Goal: Task Accomplishment & Management: Complete application form

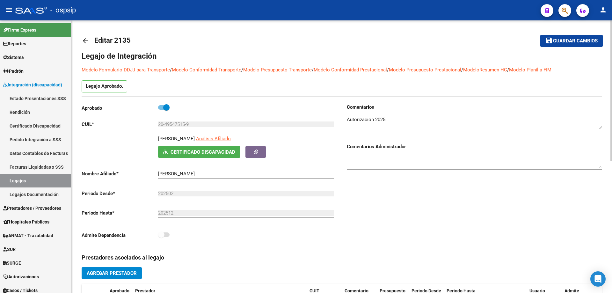
click at [87, 39] on mat-icon "arrow_back" at bounding box center [86, 41] width 8 height 8
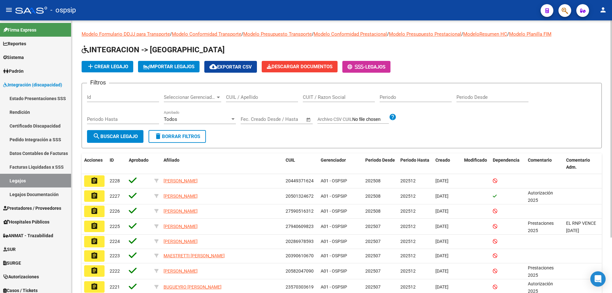
click at [227, 97] on input "CUIL / Apellido" at bounding box center [262, 97] width 72 height 6
paste input "20573109962"
click at [227, 96] on input "20573109962" at bounding box center [262, 97] width 72 height 6
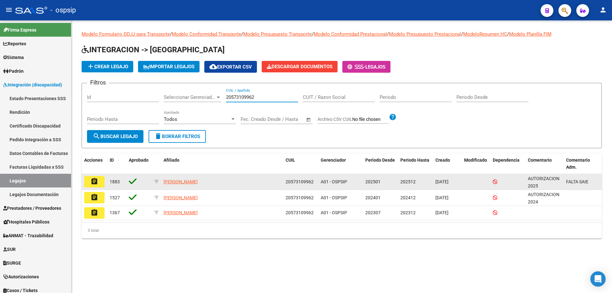
type input "20573109962"
click at [97, 181] on mat-icon "assignment" at bounding box center [95, 182] width 8 height 8
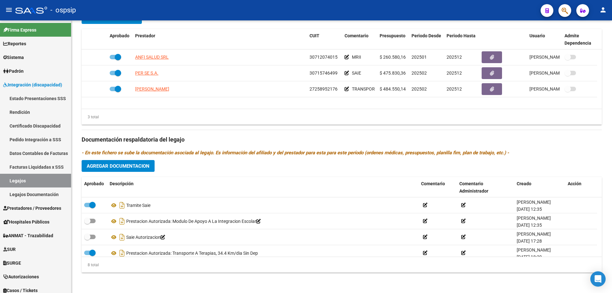
scroll to position [70, 0]
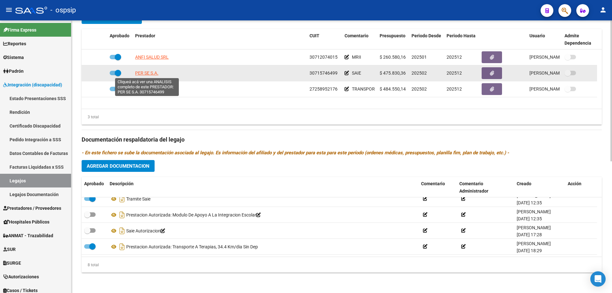
click at [145, 70] on span "PER SE S.A." at bounding box center [146, 72] width 23 height 5
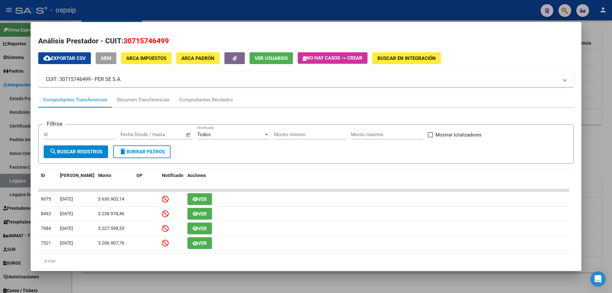
click at [598, 139] on div at bounding box center [306, 146] width 612 height 293
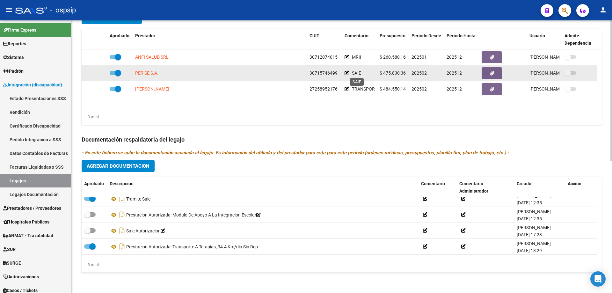
click at [357, 72] on span "SAIE" at bounding box center [356, 72] width 9 height 5
click at [346, 71] on icon at bounding box center [347, 73] width 4 height 4
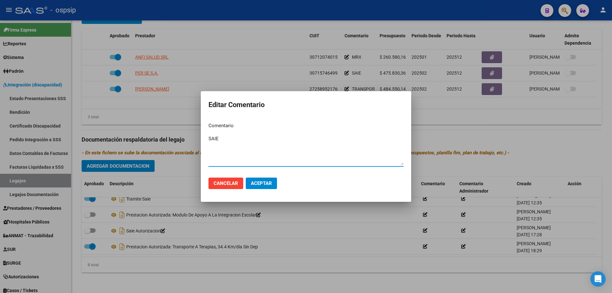
click at [265, 81] on div at bounding box center [306, 146] width 612 height 293
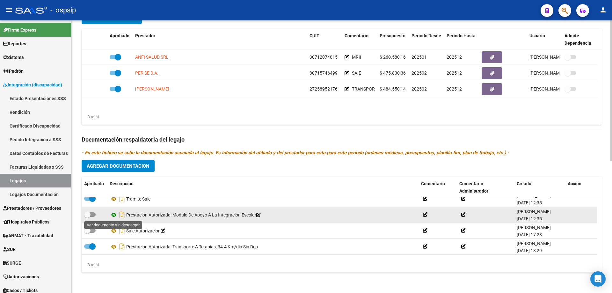
click at [113, 213] on icon at bounding box center [114, 215] width 8 height 8
click at [114, 214] on icon at bounding box center [114, 215] width 8 height 8
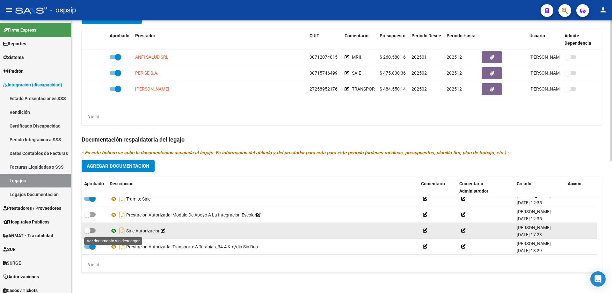
click at [114, 232] on icon at bounding box center [114, 231] width 8 height 8
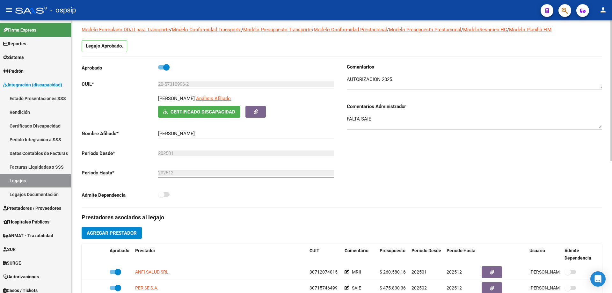
scroll to position [0, 0]
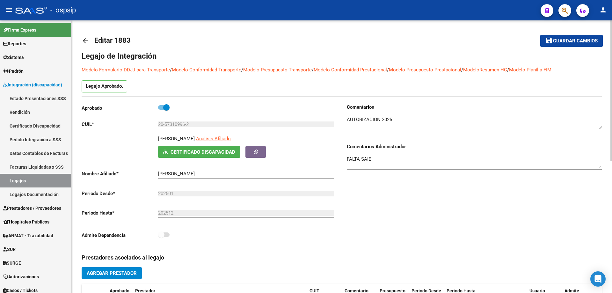
click at [84, 42] on mat-icon "arrow_back" at bounding box center [86, 41] width 8 height 8
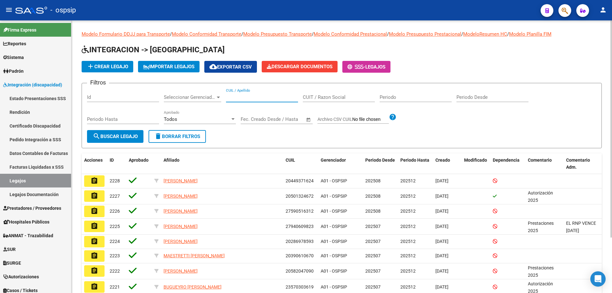
paste input "20413344426"
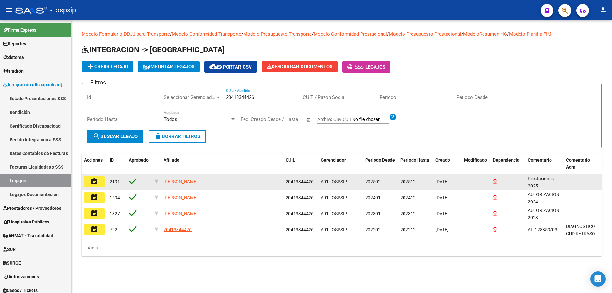
type input "20413344426"
click at [99, 180] on button "assignment" at bounding box center [94, 181] width 20 height 11
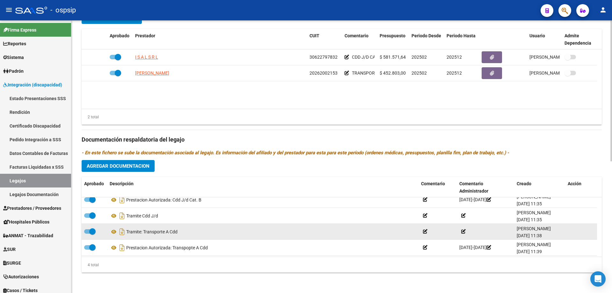
scroll to position [6, 0]
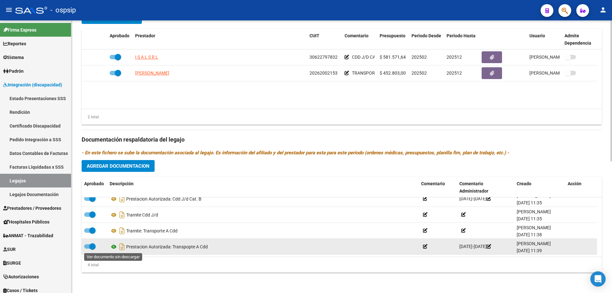
click at [111, 246] on icon at bounding box center [114, 247] width 8 height 8
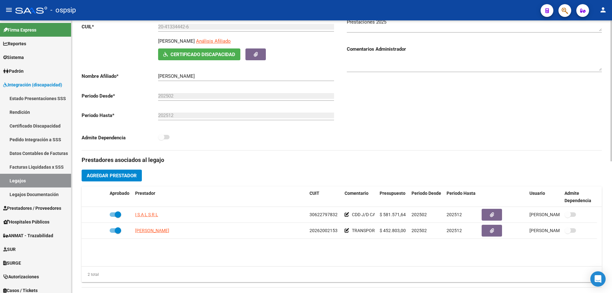
scroll to position [0, 0]
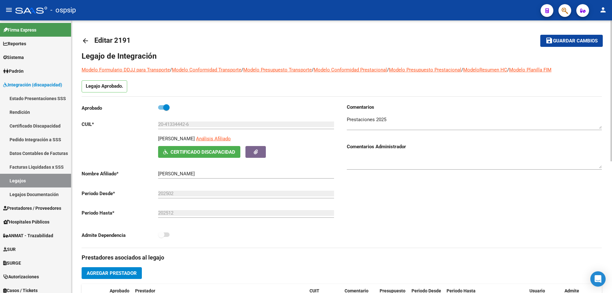
click at [83, 40] on mat-icon "arrow_back" at bounding box center [86, 41] width 8 height 8
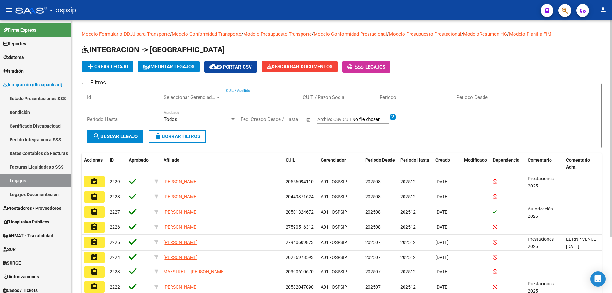
paste input "27521402402"
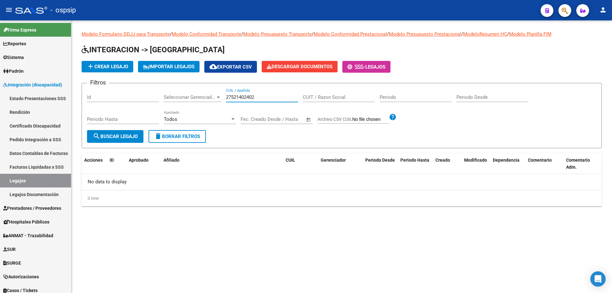
click at [228, 97] on input "27521402402" at bounding box center [262, 97] width 72 height 6
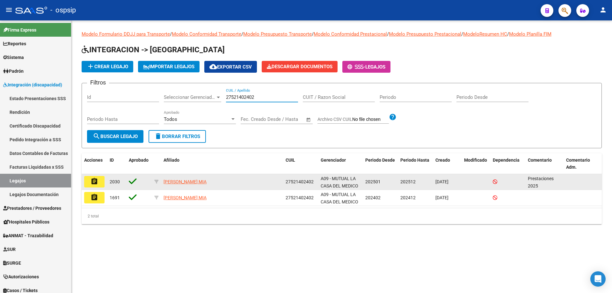
type input "27521402402"
click at [95, 180] on mat-icon "assignment" at bounding box center [95, 182] width 8 height 8
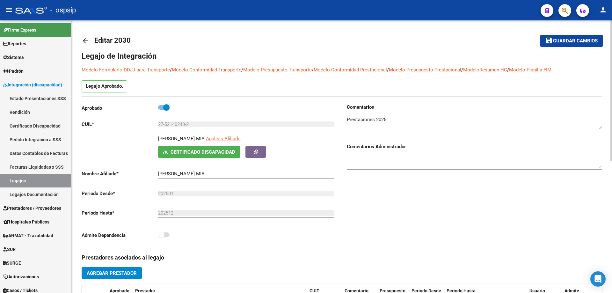
click at [84, 42] on mat-icon "arrow_back" at bounding box center [86, 41] width 8 height 8
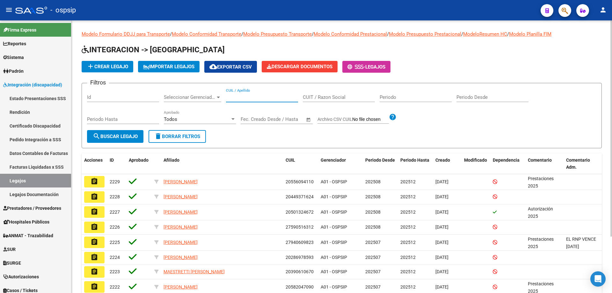
paste input "20537593939"
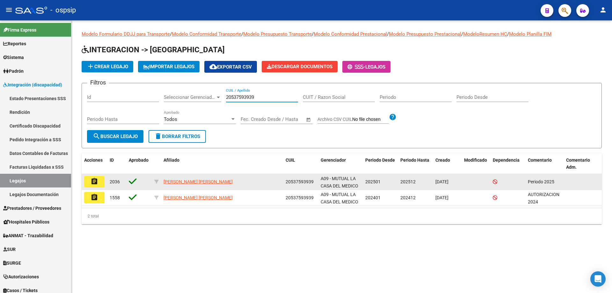
type input "20537593939"
click at [94, 182] on mat-icon "assignment" at bounding box center [95, 182] width 8 height 8
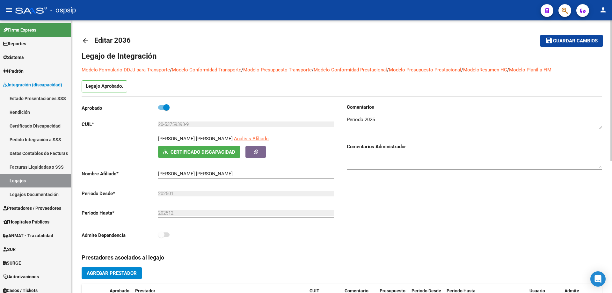
click at [81, 39] on div "arrow_back Editar 2036 save Guardar cambios Legajo de Integración Modelo Formul…" at bounding box center [341, 284] width 541 height 528
click at [84, 40] on mat-icon "arrow_back" at bounding box center [86, 41] width 8 height 8
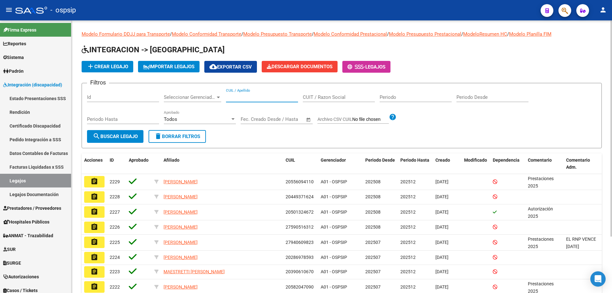
paste input "27521402402"
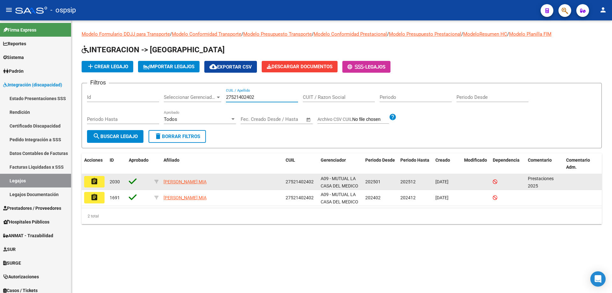
type input "27521402402"
click at [98, 182] on button "assignment" at bounding box center [94, 181] width 20 height 11
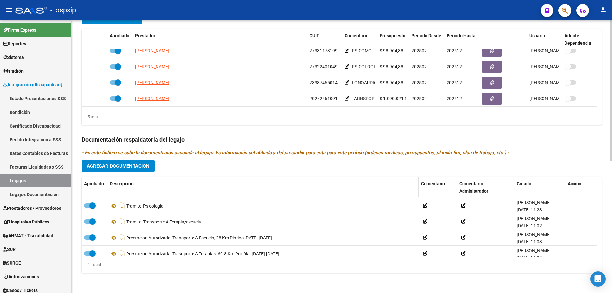
scroll to position [118, 0]
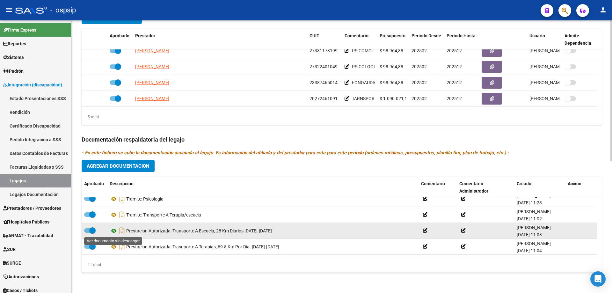
click at [113, 231] on icon at bounding box center [114, 231] width 8 height 8
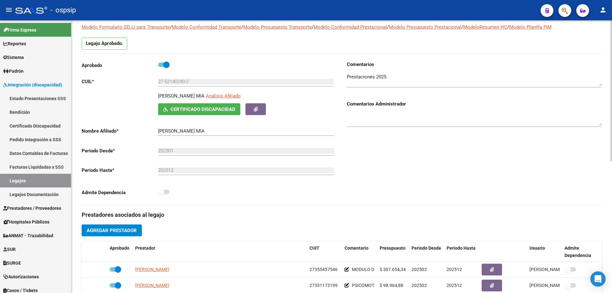
scroll to position [0, 0]
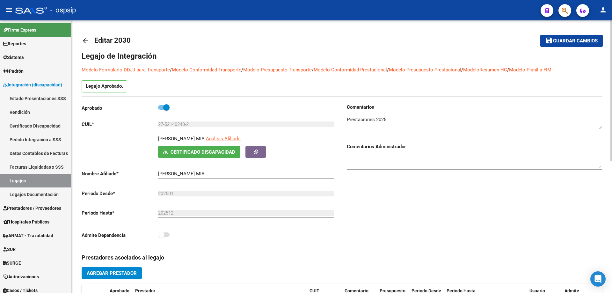
click at [84, 41] on mat-icon "arrow_back" at bounding box center [86, 41] width 8 height 8
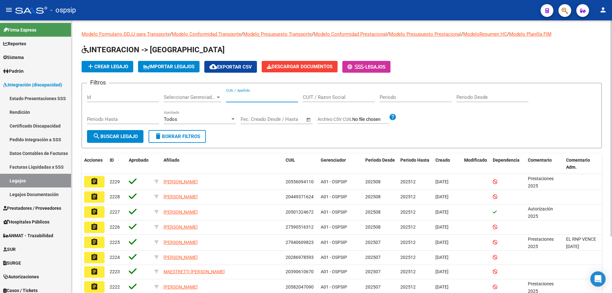
paste input "20537593939"
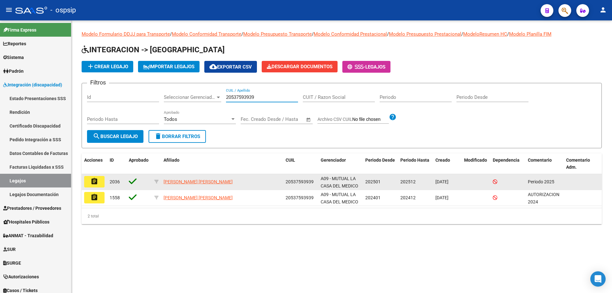
type input "20537593939"
click at [98, 186] on button "assignment" at bounding box center [94, 181] width 20 height 11
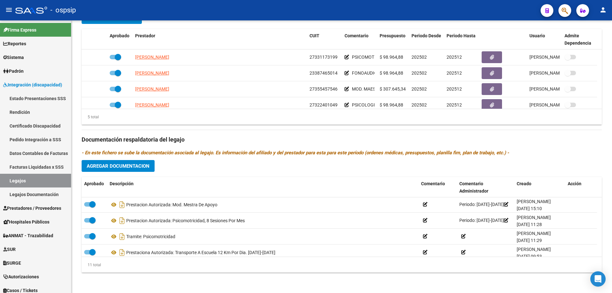
scroll to position [96, 0]
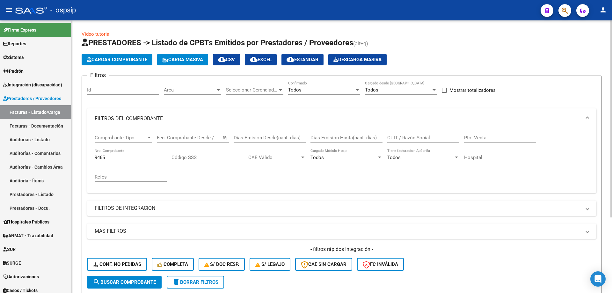
click at [194, 96] on div "Filtros Id Area Area Seleccionar Gerenciador Seleccionar Gerenciador Todos Conf…" at bounding box center [341, 178] width 509 height 195
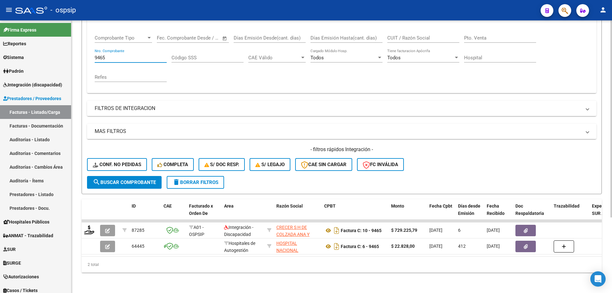
click at [114, 55] on input "9465" at bounding box center [131, 58] width 72 height 6
type input "9"
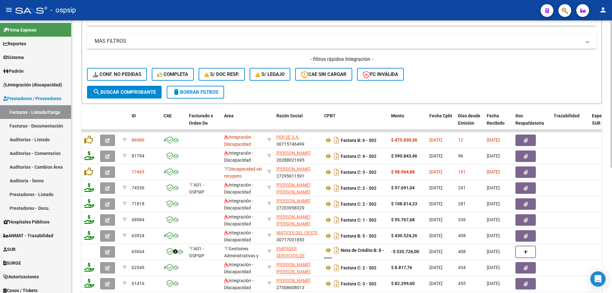
scroll to position [200, 0]
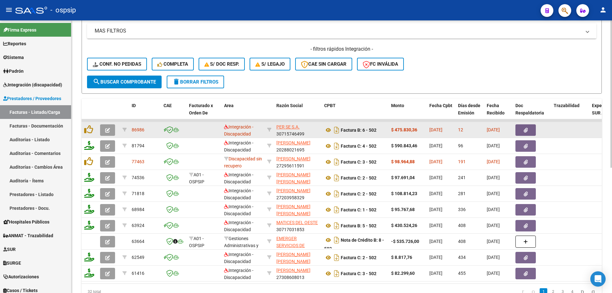
type input "502"
click at [104, 130] on button "button" at bounding box center [107, 129] width 15 height 11
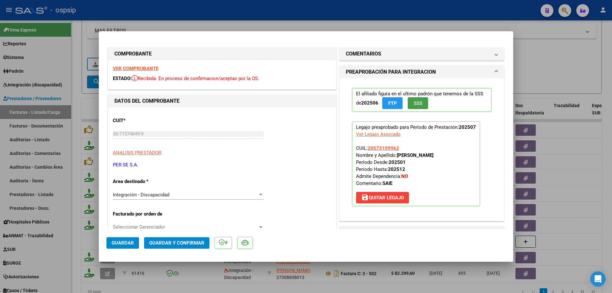
click at [417, 105] on span "SSS" at bounding box center [418, 103] width 9 height 6
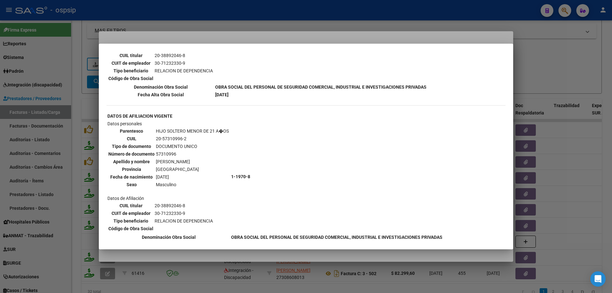
scroll to position [329, 0]
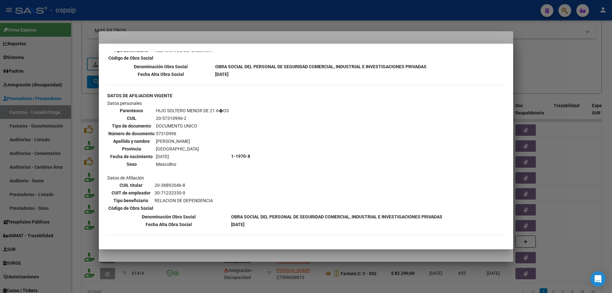
click at [531, 58] on div at bounding box center [306, 146] width 612 height 293
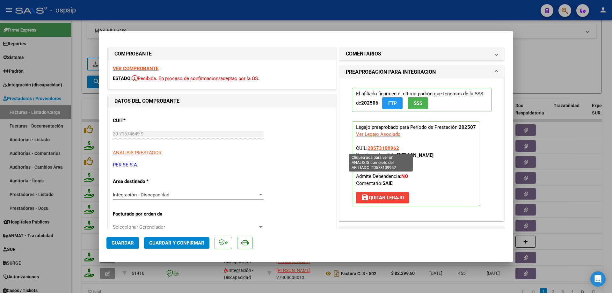
click at [382, 146] on span "20573109962" at bounding box center [384, 148] width 32 height 6
type textarea "20573109962"
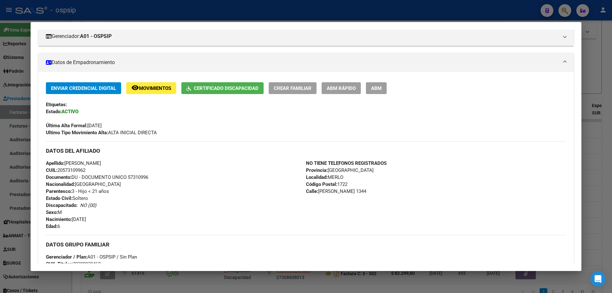
scroll to position [0, 0]
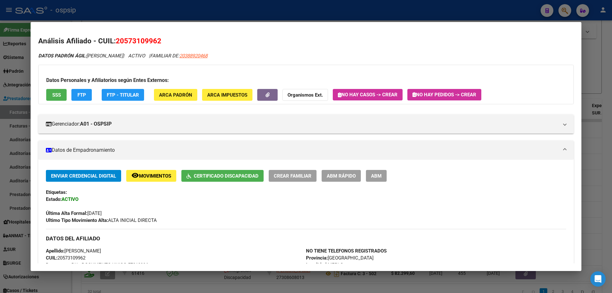
click at [603, 139] on div at bounding box center [306, 146] width 612 height 293
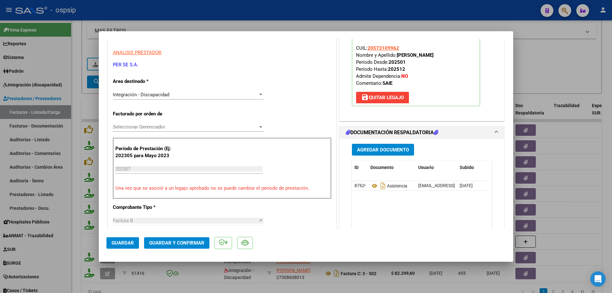
scroll to position [128, 0]
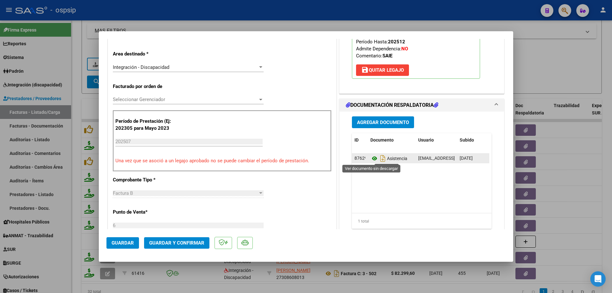
click at [372, 160] on icon at bounding box center [374, 159] width 8 height 8
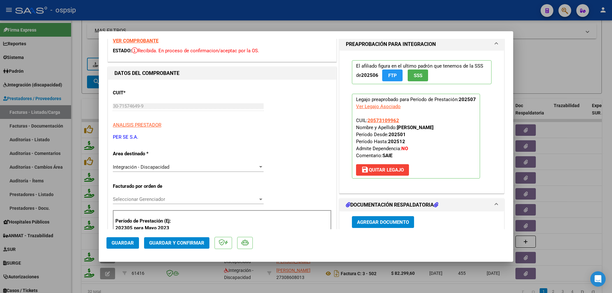
scroll to position [0, 0]
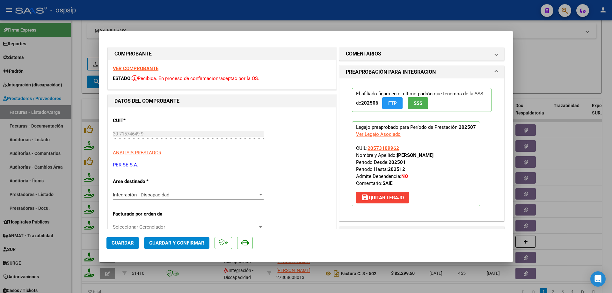
drag, startPoint x: 398, startPoint y: 146, endPoint x: 365, endPoint y: 148, distance: 32.9
click at [365, 148] on p "Legajo preaprobado para Período de Prestación: 202507 Ver Legajo Asociado CUIL:…" at bounding box center [416, 163] width 128 height 85
copy span "20573109962"
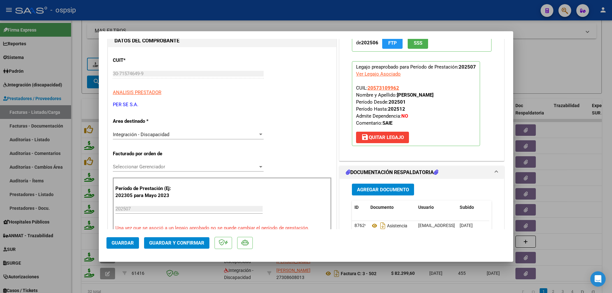
scroll to position [128, 0]
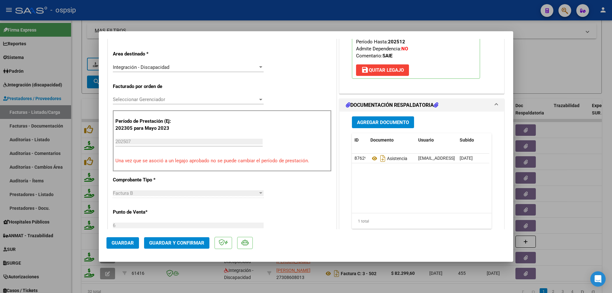
click at [185, 244] on span "Guardar y Confirmar" at bounding box center [176, 243] width 55 height 6
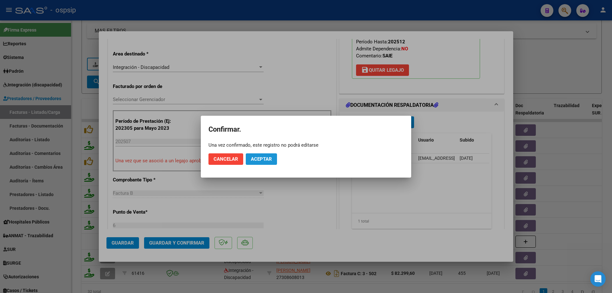
click at [256, 155] on button "Aceptar" at bounding box center [261, 158] width 31 height 11
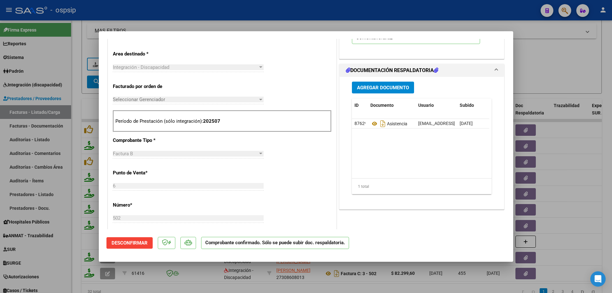
click at [568, 65] on div at bounding box center [306, 146] width 612 height 293
type input "$ 0,00"
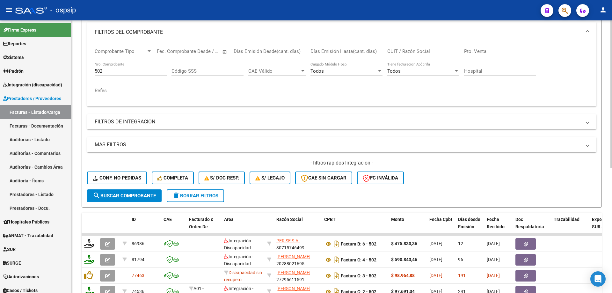
scroll to position [73, 0]
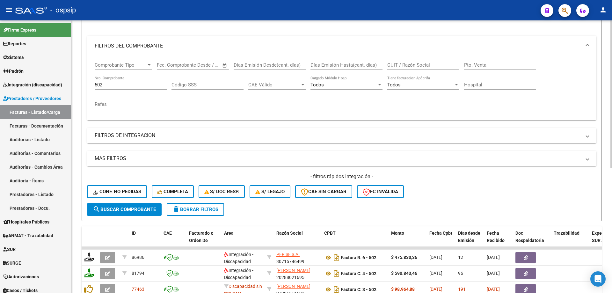
click at [104, 85] on input "502" at bounding box center [131, 85] width 72 height 6
type input "5"
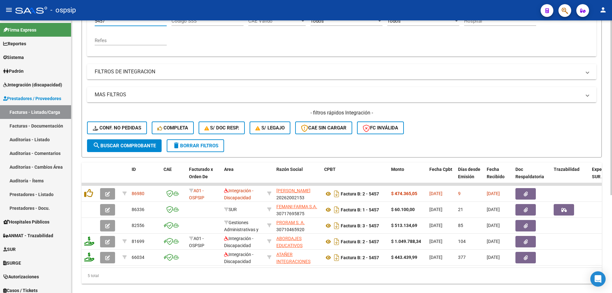
scroll to position [152, 0]
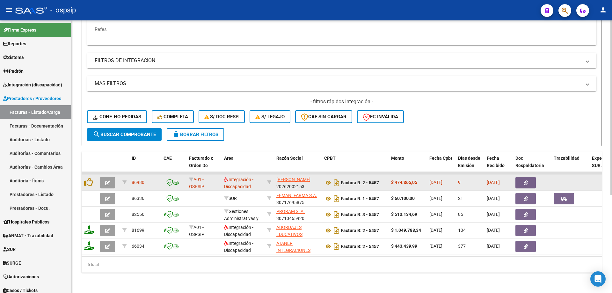
type input "5457"
click at [107, 180] on icon "button" at bounding box center [107, 182] width 5 height 5
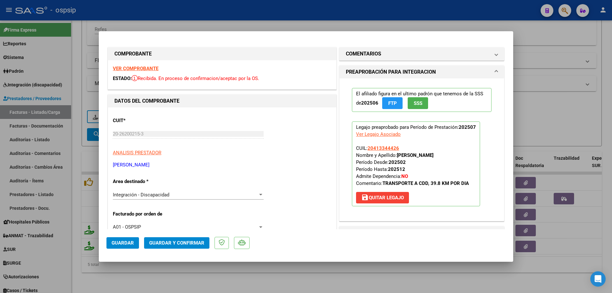
click at [414, 102] on span "SSS" at bounding box center [418, 103] width 9 height 6
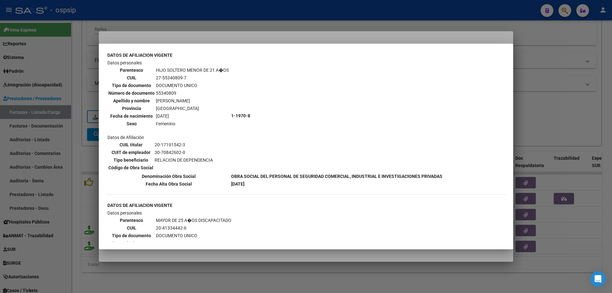
scroll to position [287, 0]
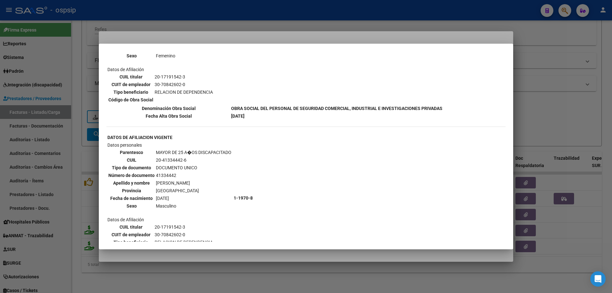
click at [537, 106] on div at bounding box center [306, 146] width 612 height 293
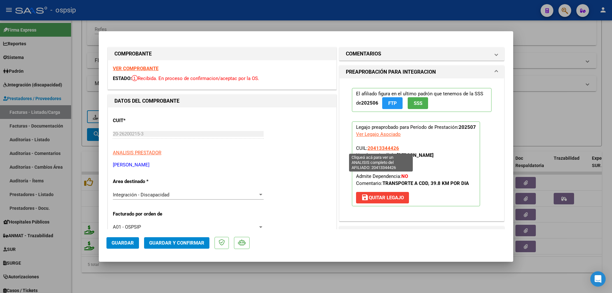
click at [390, 149] on span "20413344426" at bounding box center [384, 148] width 32 height 6
type textarea "20413344426"
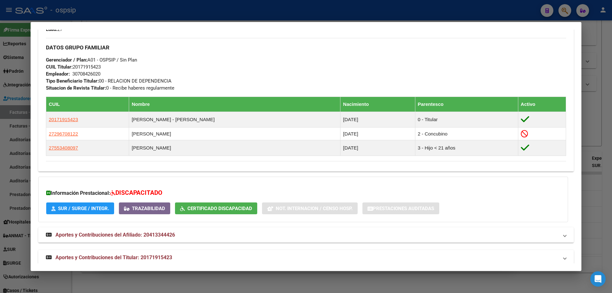
scroll to position [287, 0]
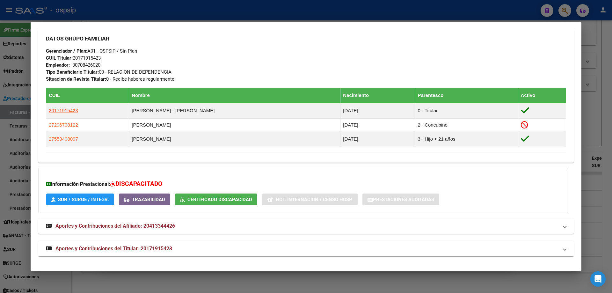
click at [605, 135] on div at bounding box center [306, 146] width 612 height 293
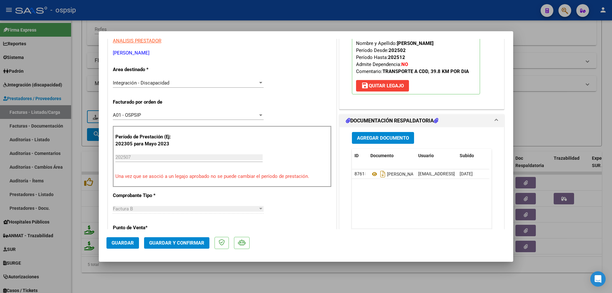
scroll to position [128, 0]
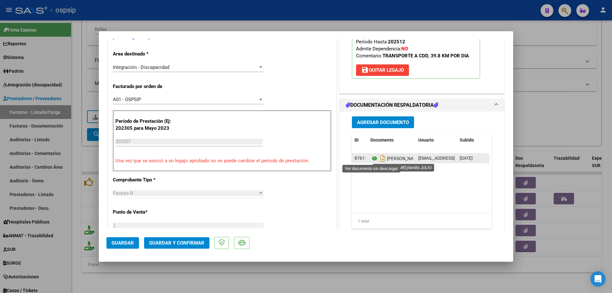
click at [370, 160] on icon at bounding box center [374, 159] width 8 height 8
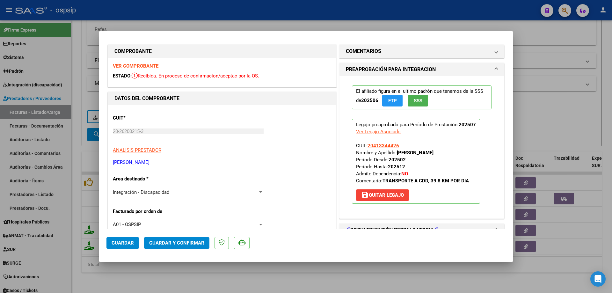
scroll to position [0, 0]
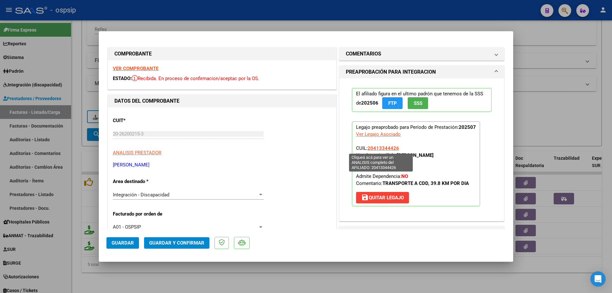
drag, startPoint x: 403, startPoint y: 149, endPoint x: 366, endPoint y: 149, distance: 36.7
click at [366, 149] on p "Legajo preaprobado para Período de Prestación: 202507 Ver Legajo Asociado CUIL:…" at bounding box center [416, 163] width 128 height 85
copy span "20413344426"
click at [179, 240] on span "Guardar y Confirmar" at bounding box center [176, 243] width 55 height 6
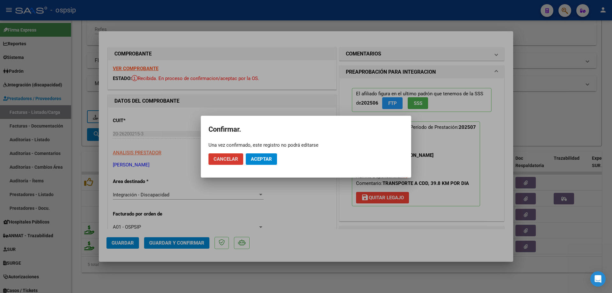
click at [259, 157] on span "Aceptar" at bounding box center [261, 159] width 21 height 6
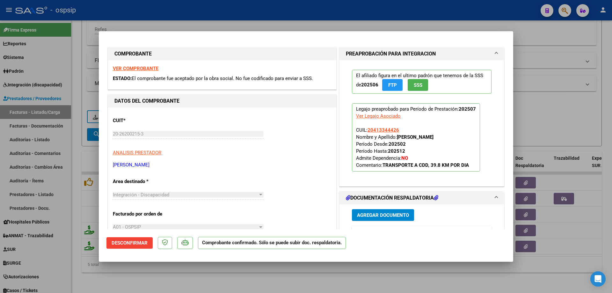
click at [583, 106] on div at bounding box center [306, 146] width 612 height 293
type input "$ 0,00"
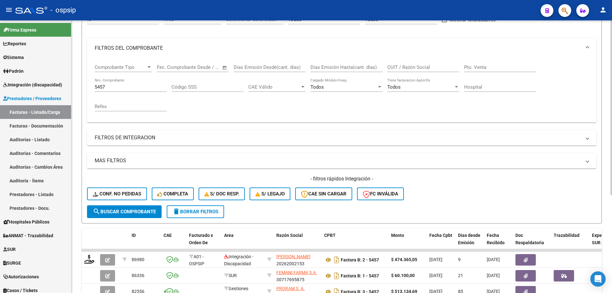
scroll to position [57, 0]
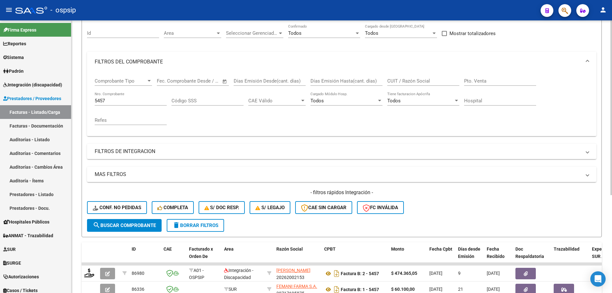
click at [111, 101] on input "5457" at bounding box center [131, 101] width 72 height 6
type input "5"
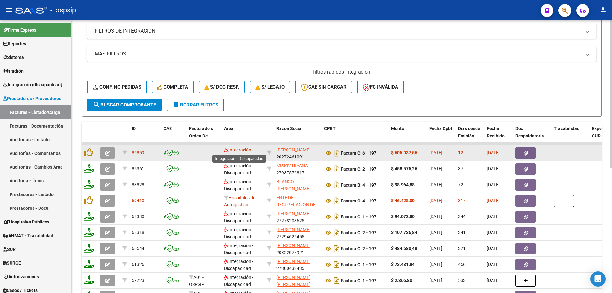
scroll to position [184, 0]
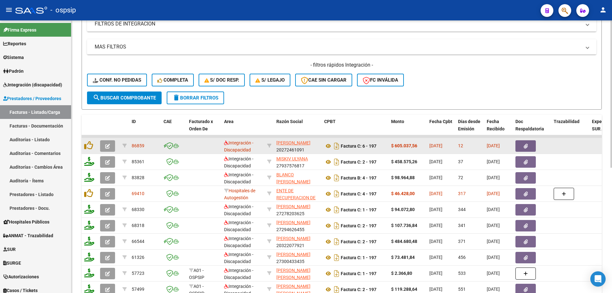
type input "197"
click at [111, 146] on button "button" at bounding box center [107, 145] width 15 height 11
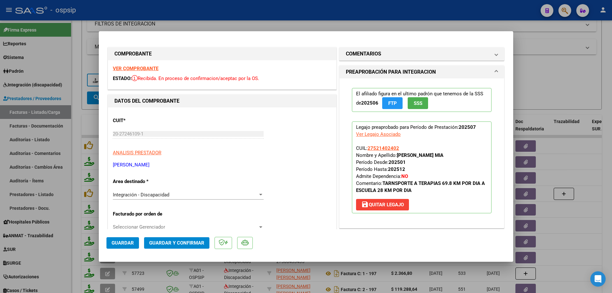
click at [424, 102] on button "SSS" at bounding box center [418, 103] width 20 height 12
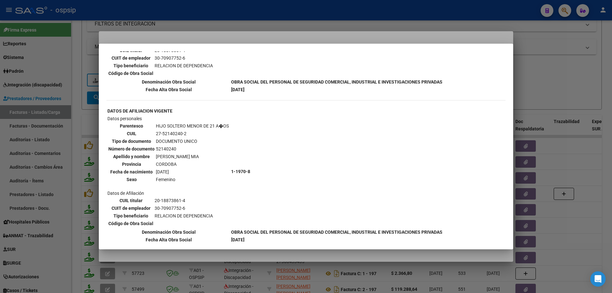
scroll to position [479, 0]
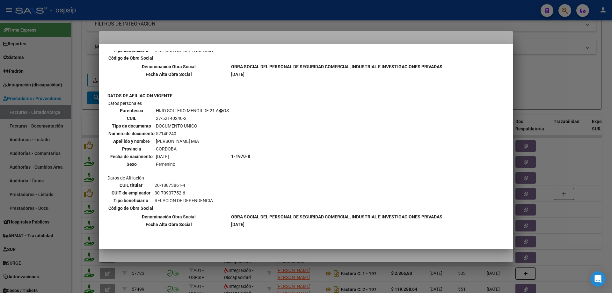
click at [522, 87] on div at bounding box center [306, 146] width 612 height 293
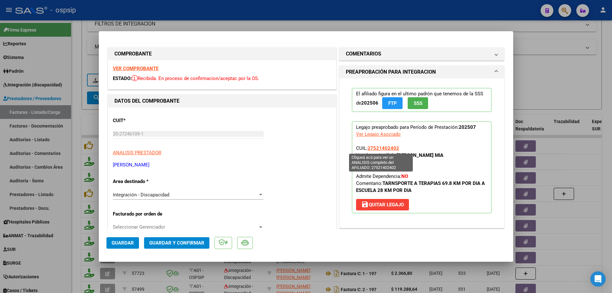
click at [382, 147] on span "27521402402" at bounding box center [384, 148] width 32 height 6
type textarea "27521402402"
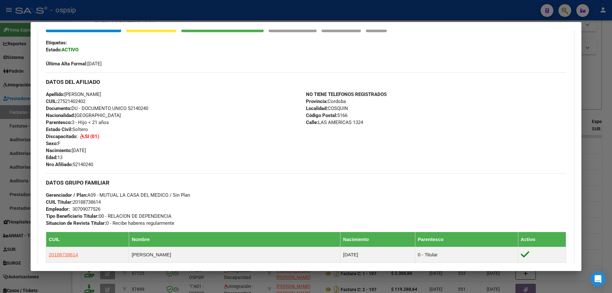
scroll to position [159, 0]
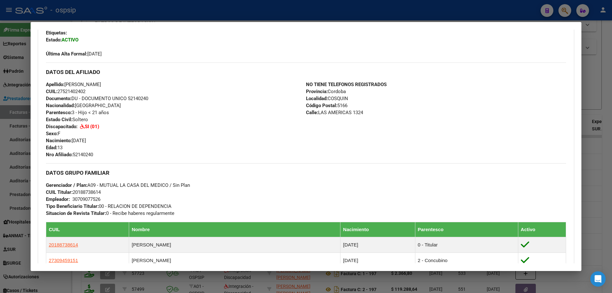
click at [609, 200] on div at bounding box center [306, 146] width 612 height 293
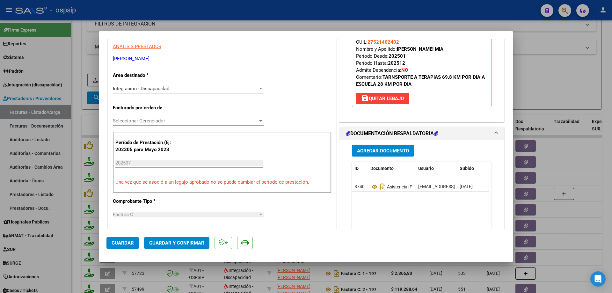
scroll to position [128, 0]
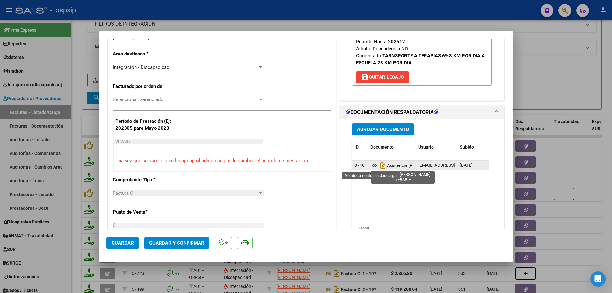
click at [371, 164] on icon at bounding box center [374, 166] width 8 height 8
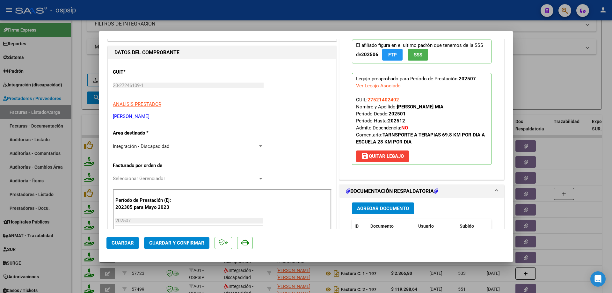
scroll to position [0, 0]
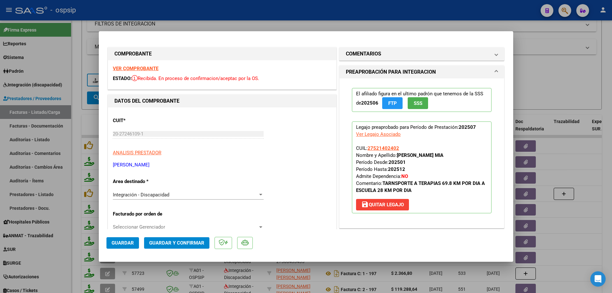
drag, startPoint x: 396, startPoint y: 146, endPoint x: 365, endPoint y: 148, distance: 31.6
click at [365, 148] on p "Legajo preaprobado para Período de Prestación: 202507 Ver Legajo Asociado CUIL:…" at bounding box center [422, 167] width 140 height 92
copy span "27521402402"
click at [193, 242] on span "Guardar y Confirmar" at bounding box center [176, 243] width 55 height 6
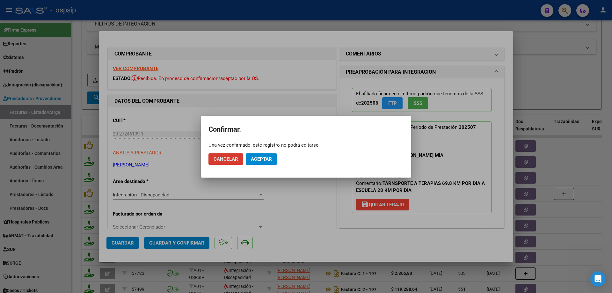
click at [256, 164] on button "Aceptar" at bounding box center [261, 158] width 31 height 11
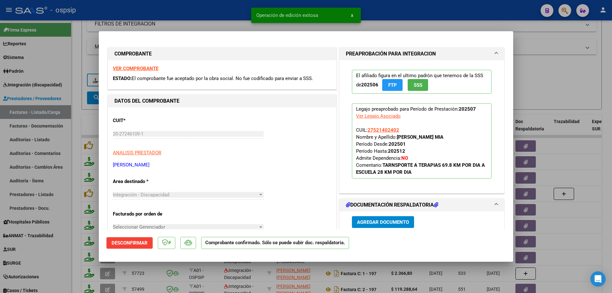
click at [552, 83] on div at bounding box center [306, 146] width 612 height 293
type input "$ 0,00"
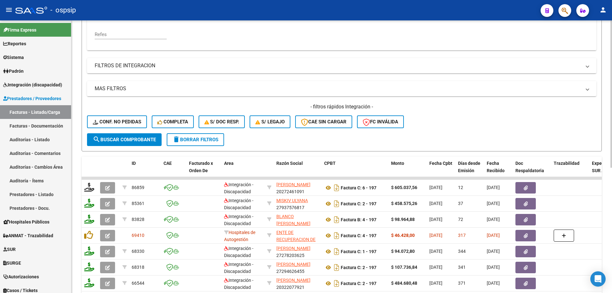
scroll to position [120, 0]
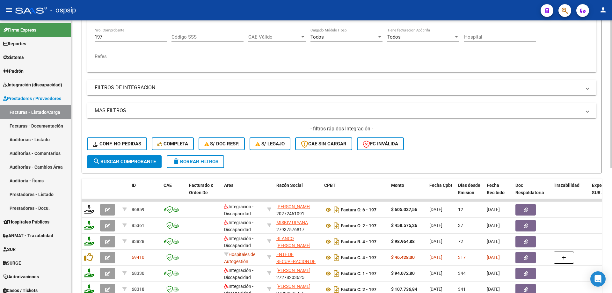
click at [113, 38] on input "197" at bounding box center [131, 37] width 72 height 6
type input "1"
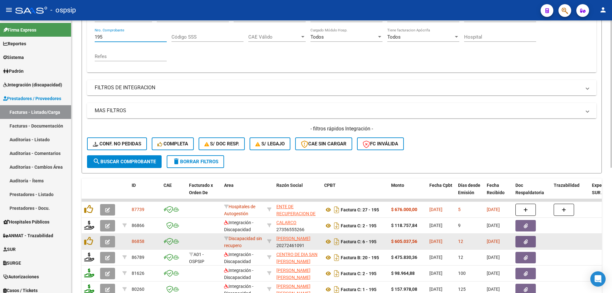
type input "195"
click at [107, 243] on icon "button" at bounding box center [107, 241] width 5 height 5
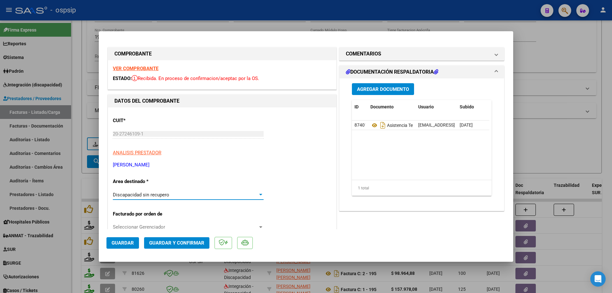
click at [215, 193] on div "Discapacidad sin recupero" at bounding box center [185, 195] width 145 height 6
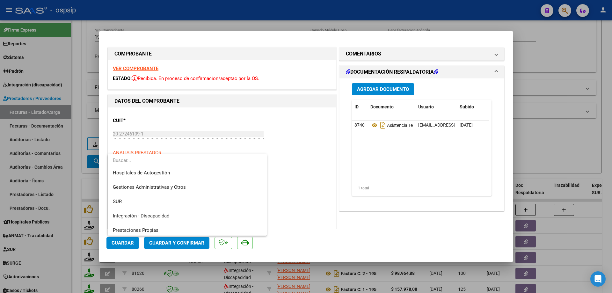
scroll to position [0, 0]
click at [185, 218] on span "Integración - Discapacidad" at bounding box center [187, 218] width 149 height 14
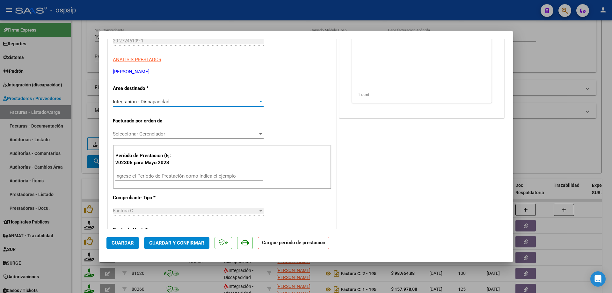
scroll to position [96, 0]
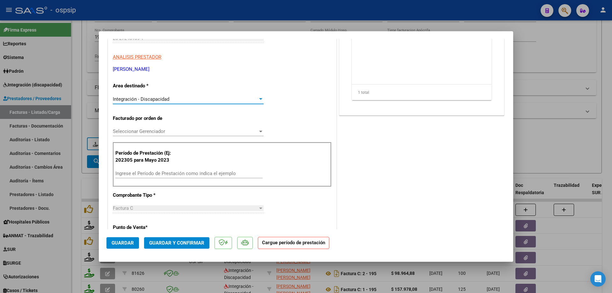
click at [142, 172] on input "Ingrese el Período de Prestación como indica el ejemplo" at bounding box center [188, 174] width 147 height 6
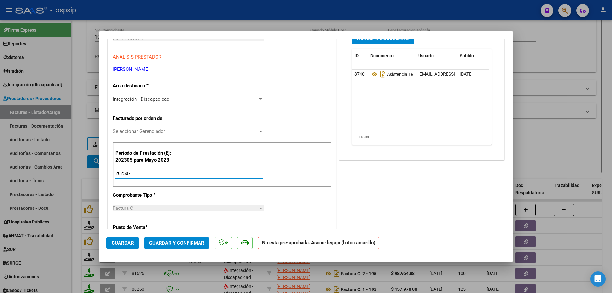
type input "202507"
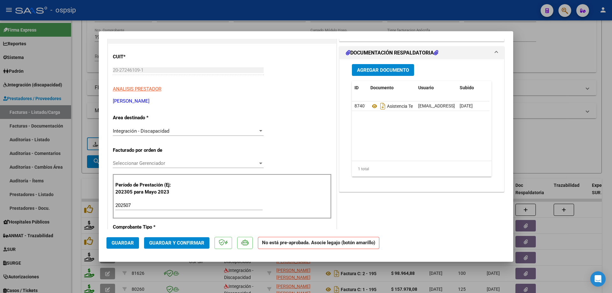
scroll to position [32, 0]
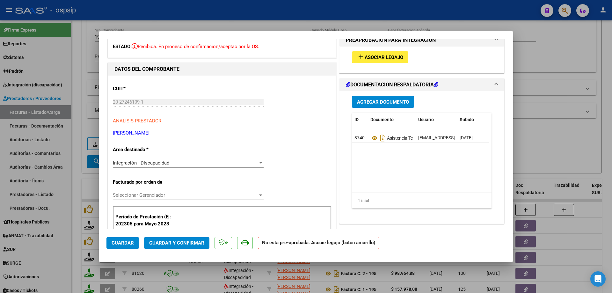
click at [118, 246] on span "Guardar" at bounding box center [123, 243] width 22 height 6
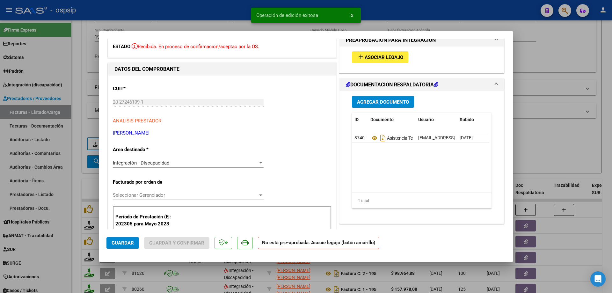
click at [373, 60] on span "Asociar Legajo" at bounding box center [384, 58] width 39 height 6
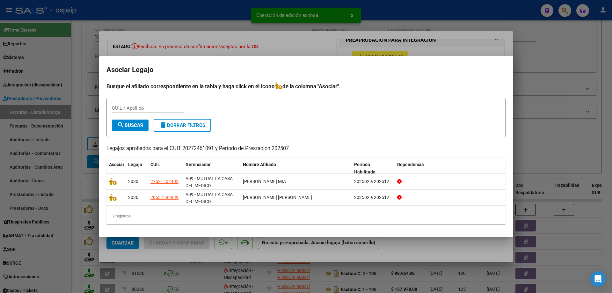
click at [543, 72] on div at bounding box center [306, 146] width 612 height 293
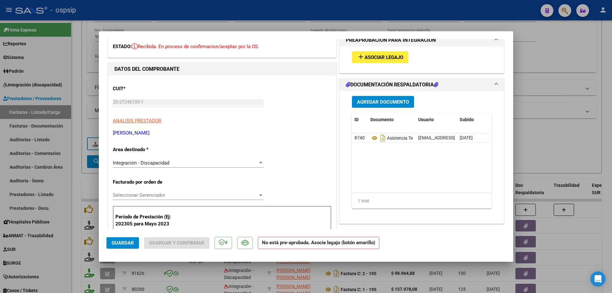
click at [129, 242] on span "Guardar" at bounding box center [123, 243] width 22 height 6
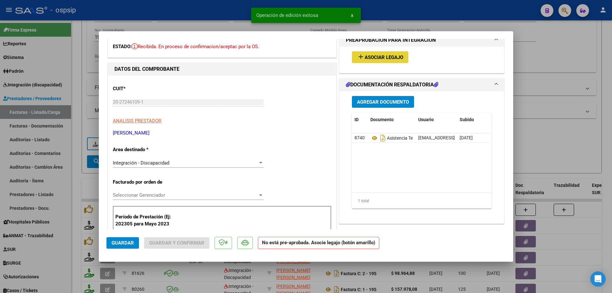
click at [376, 57] on span "Asociar Legajo" at bounding box center [384, 58] width 39 height 6
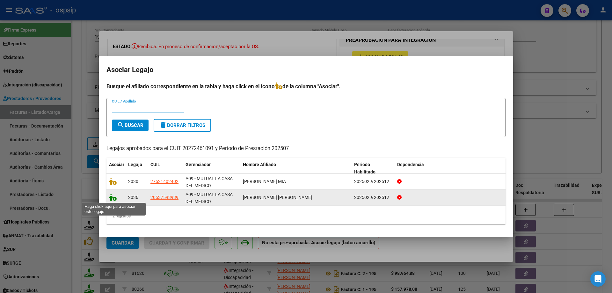
click at [115, 198] on icon at bounding box center [113, 197] width 8 height 7
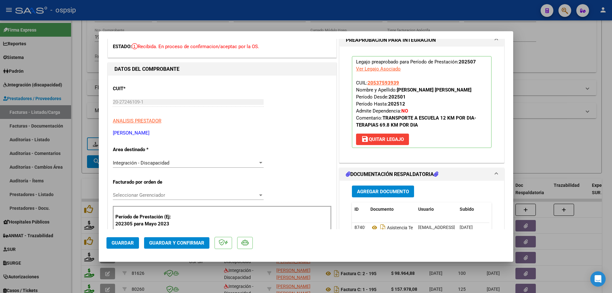
click at [391, 86] on app-link-go-to "20537593939" at bounding box center [384, 82] width 32 height 7
click at [391, 84] on span "20537593939" at bounding box center [384, 83] width 32 height 6
type textarea "20537593939"
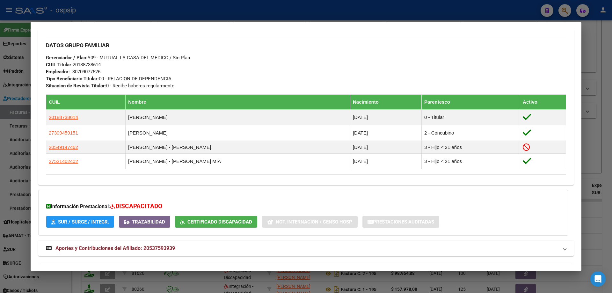
scroll to position [128, 0]
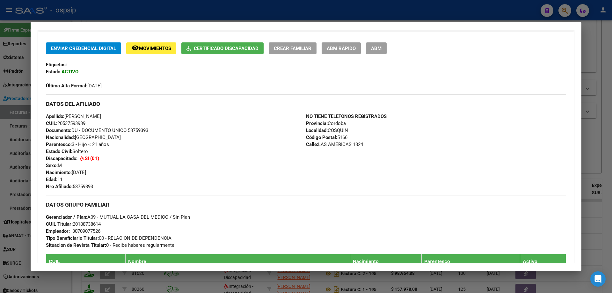
click at [597, 112] on div at bounding box center [306, 146] width 612 height 293
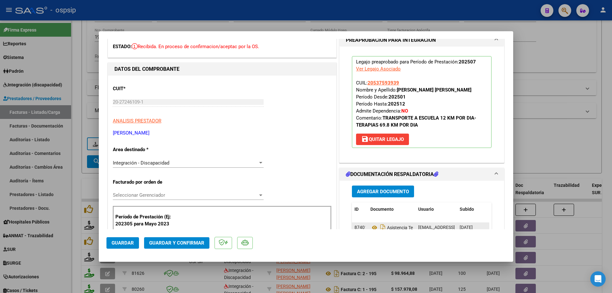
scroll to position [159, 0]
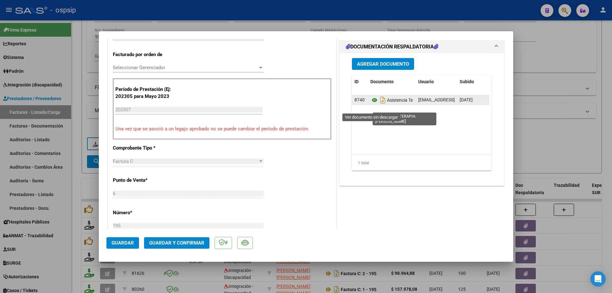
click at [372, 104] on icon at bounding box center [374, 100] width 8 height 8
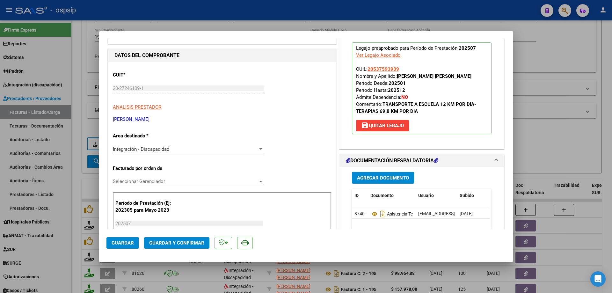
scroll to position [0, 0]
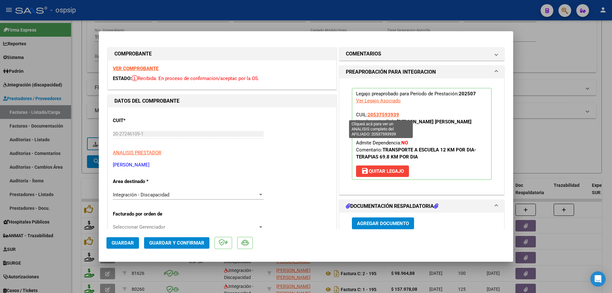
drag, startPoint x: 396, startPoint y: 113, endPoint x: 367, endPoint y: 117, distance: 29.9
click at [367, 117] on p "Legajo preaprobado para Período de Prestación: 202507 Ver Legajo Asociado CUIL:…" at bounding box center [422, 134] width 140 height 92
copy span "20537593939"
click at [191, 239] on button "Guardar y Confirmar" at bounding box center [176, 242] width 65 height 11
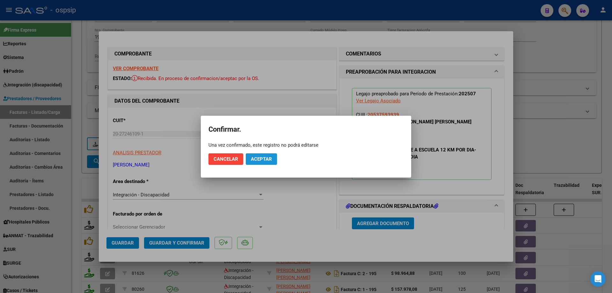
click at [263, 159] on span "Aceptar" at bounding box center [261, 159] width 21 height 6
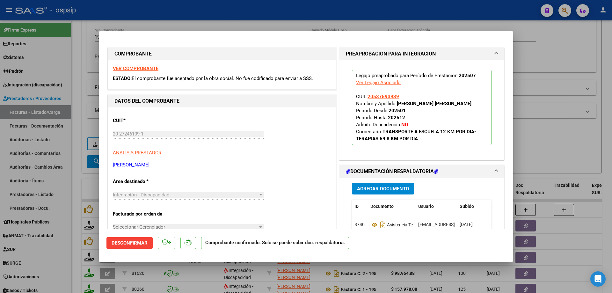
click at [555, 129] on div at bounding box center [306, 146] width 612 height 293
type input "$ 0,00"
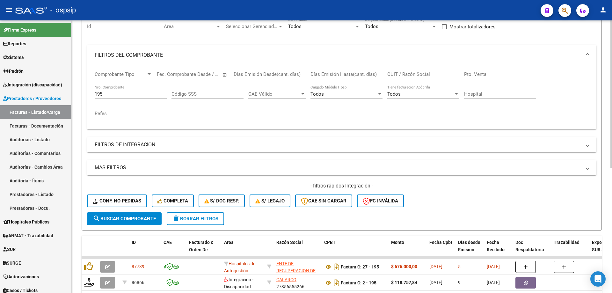
scroll to position [57, 0]
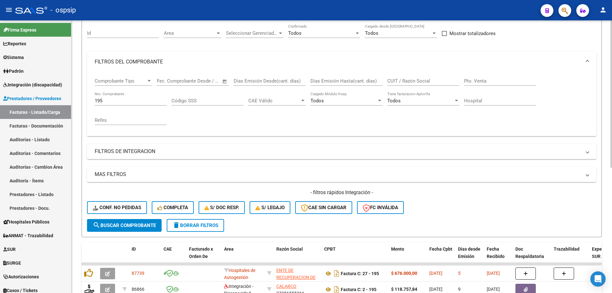
click at [122, 100] on input "195" at bounding box center [131, 101] width 72 height 6
type input "1"
type input "195"
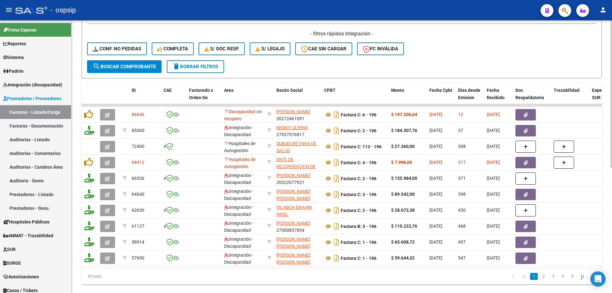
scroll to position [216, 0]
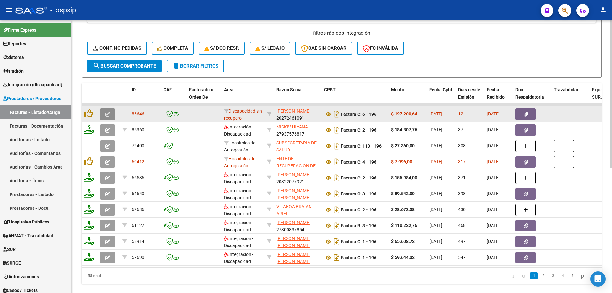
click at [104, 114] on button "button" at bounding box center [107, 113] width 15 height 11
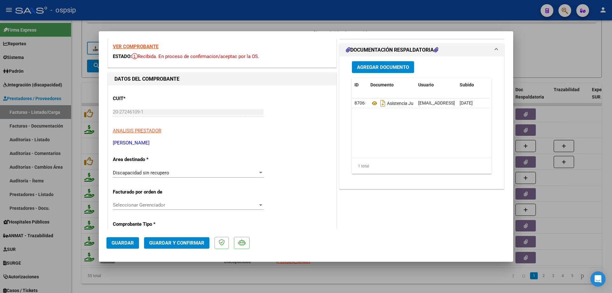
scroll to position [32, 0]
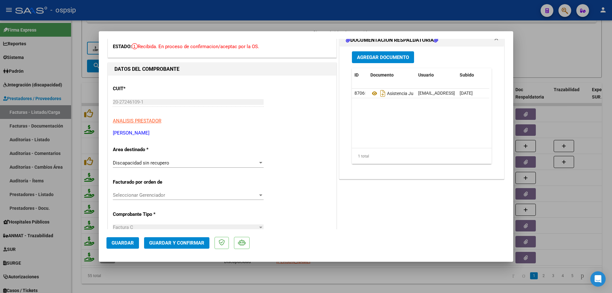
click at [203, 164] on div "Discapacidad sin recupero" at bounding box center [185, 163] width 145 height 6
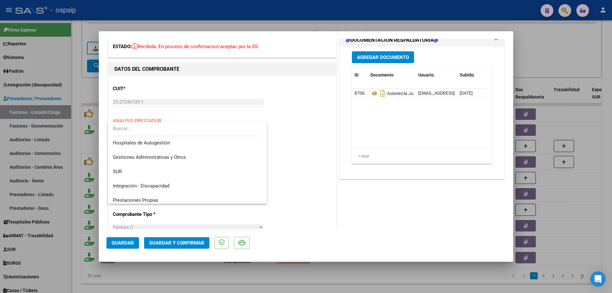
scroll to position [0, 0]
click at [173, 184] on span "Integración - Discapacidad" at bounding box center [187, 186] width 149 height 14
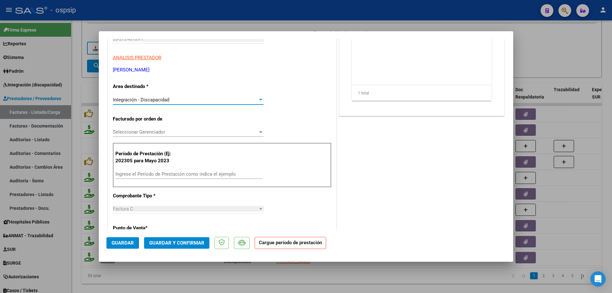
scroll to position [96, 0]
click at [168, 171] on input "Ingrese el Período de Prestación como indica el ejemplo" at bounding box center [188, 174] width 147 height 6
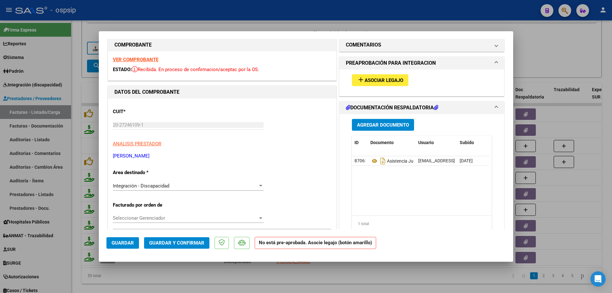
scroll to position [0, 0]
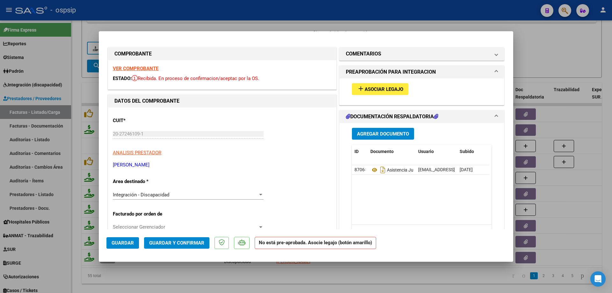
type input "202507"
click at [358, 90] on mat-icon "add" at bounding box center [361, 89] width 8 height 8
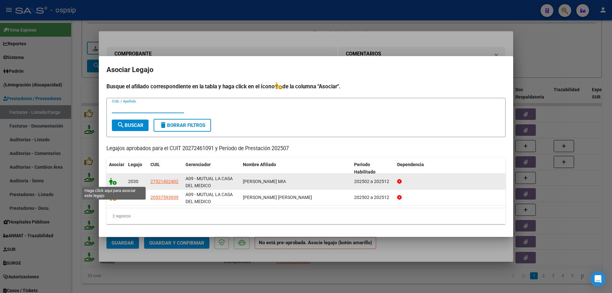
click at [112, 182] on icon at bounding box center [113, 181] width 8 height 7
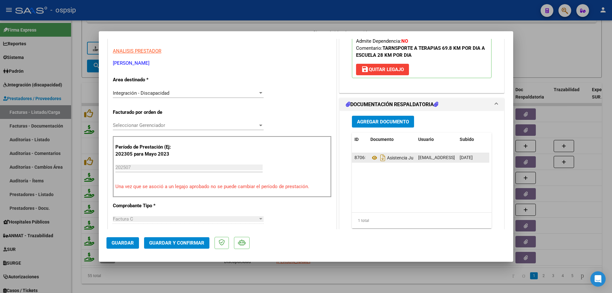
scroll to position [96, 0]
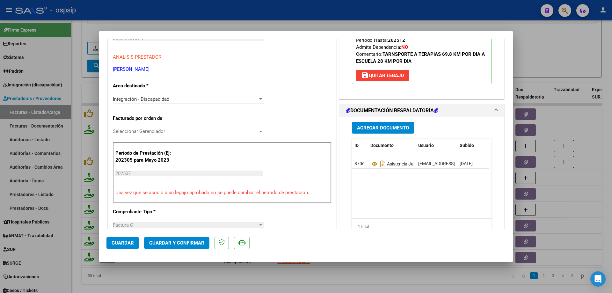
click at [124, 239] on button "Guardar" at bounding box center [122, 242] width 33 height 11
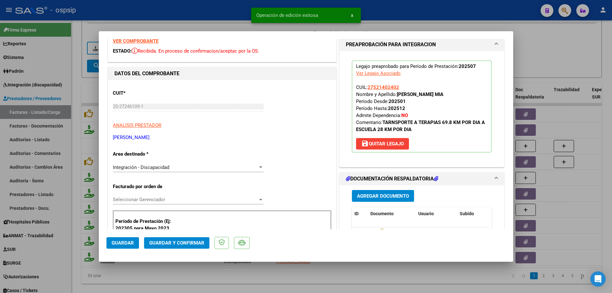
scroll to position [0, 0]
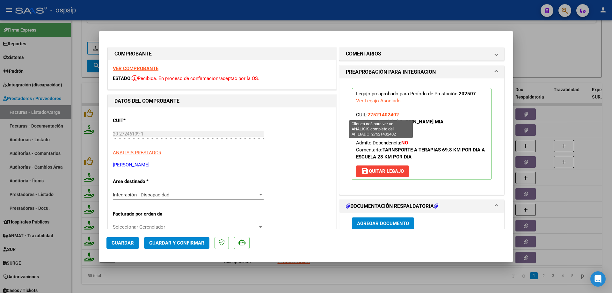
click at [381, 113] on span "27521402402" at bounding box center [384, 115] width 32 height 6
type textarea "27521402402"
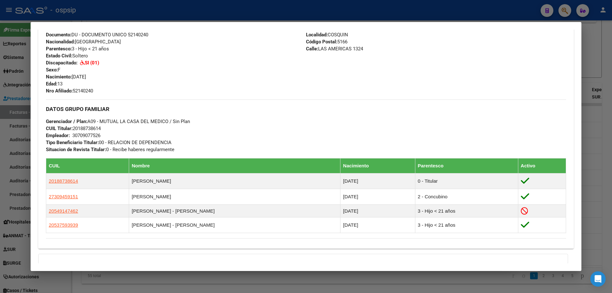
scroll to position [309, 0]
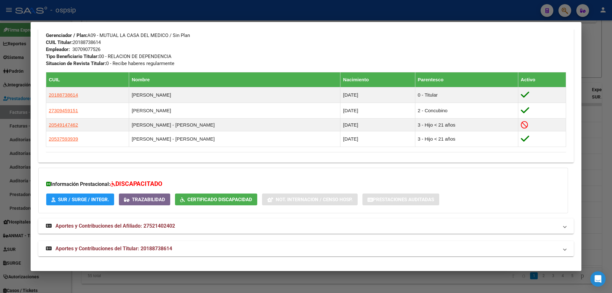
click at [612, 162] on div at bounding box center [306, 146] width 612 height 293
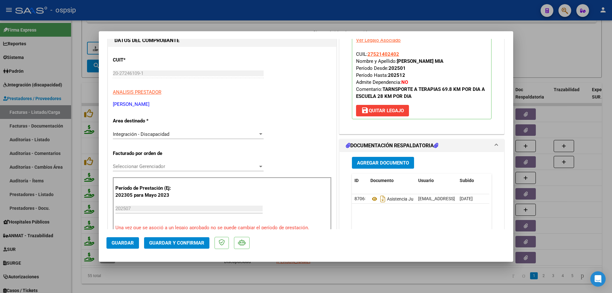
scroll to position [96, 0]
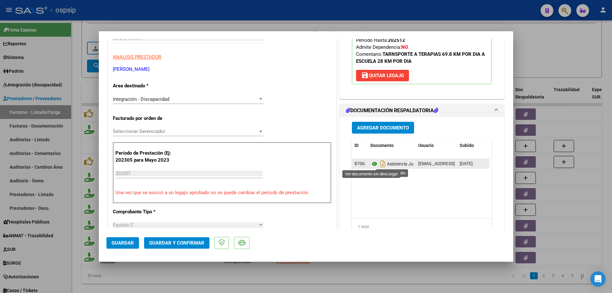
click at [370, 165] on icon at bounding box center [374, 164] width 8 height 8
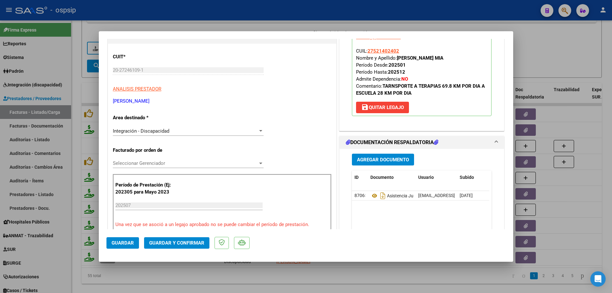
scroll to position [0, 0]
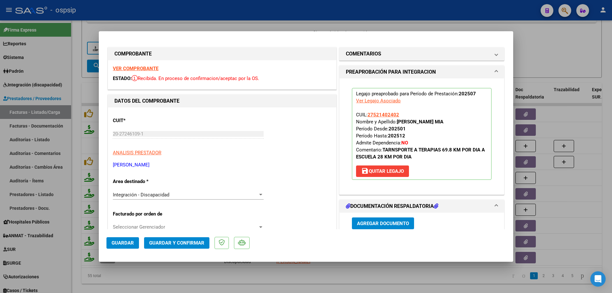
drag, startPoint x: 399, startPoint y: 115, endPoint x: 367, endPoint y: 118, distance: 32.4
click at [367, 118] on p "Legajo preaprobado para Período de Prestación: 202507 Ver Legajo Asociado CUIL:…" at bounding box center [422, 134] width 140 height 92
copy span "27521402402"
click at [200, 241] on span "Guardar y Confirmar" at bounding box center [176, 243] width 55 height 6
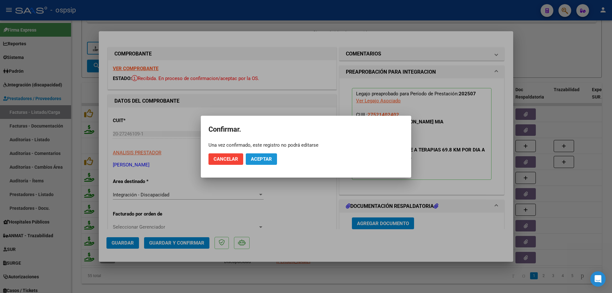
click at [259, 162] on button "Aceptar" at bounding box center [261, 158] width 31 height 11
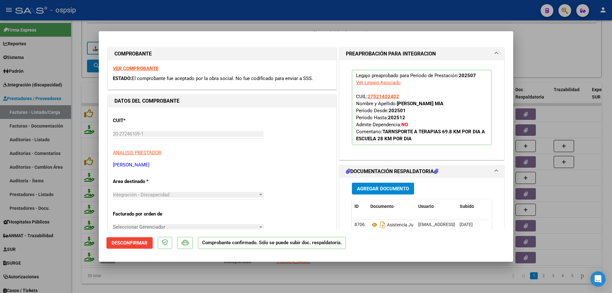
click at [559, 68] on div at bounding box center [306, 146] width 612 height 293
type input "$ 0,00"
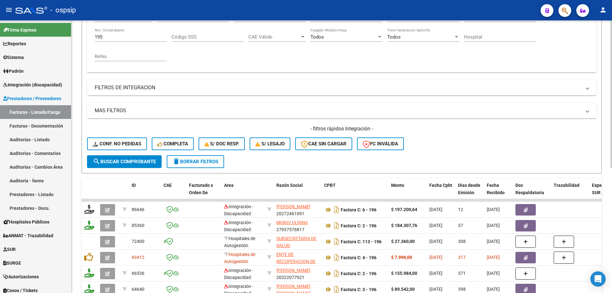
scroll to position [89, 0]
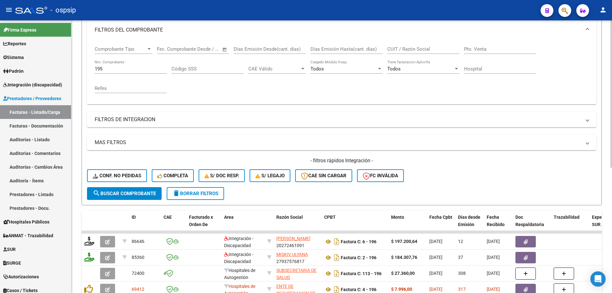
click at [124, 73] on div "195 Nro. Comprobante" at bounding box center [131, 67] width 72 height 14
type input "1"
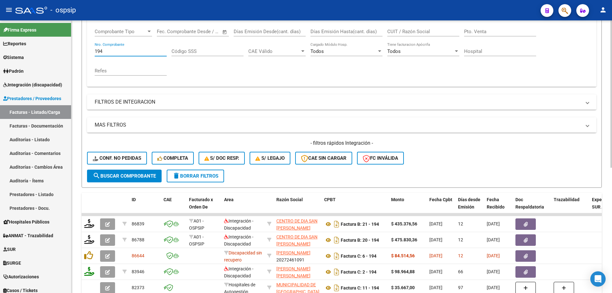
scroll to position [120, 0]
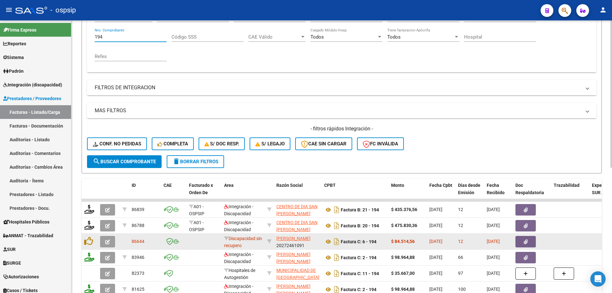
type input "194"
click at [106, 240] on icon "button" at bounding box center [107, 241] width 5 height 5
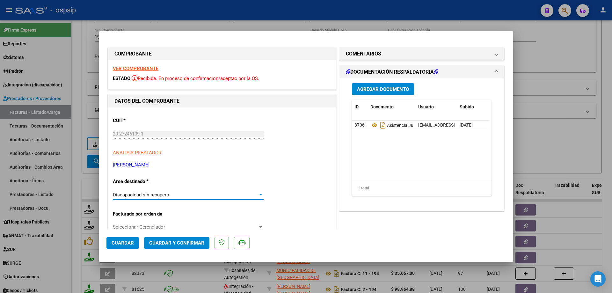
click at [179, 195] on div "Discapacidad sin recupero" at bounding box center [185, 195] width 145 height 6
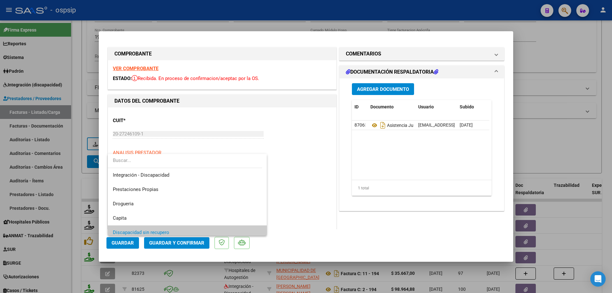
scroll to position [42, 0]
click at [153, 179] on span "Integración - Discapacidad" at bounding box center [187, 176] width 149 height 14
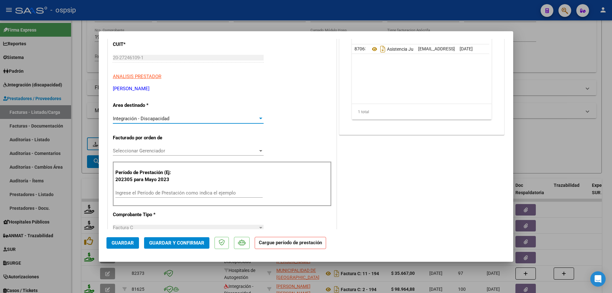
scroll to position [96, 0]
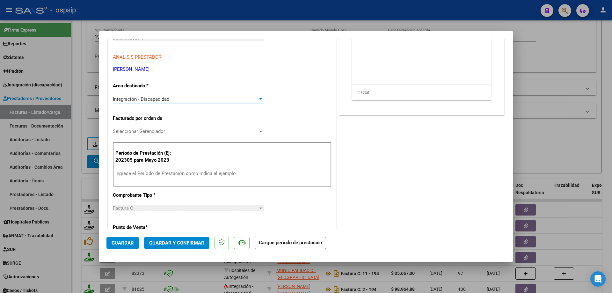
click at [130, 171] on input "Ingrese el Período de Prestación como indica el ejemplo" at bounding box center [188, 174] width 147 height 6
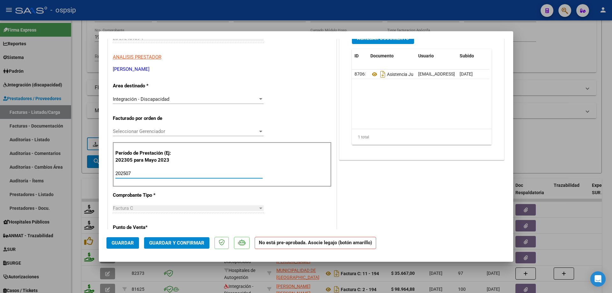
type input "202507"
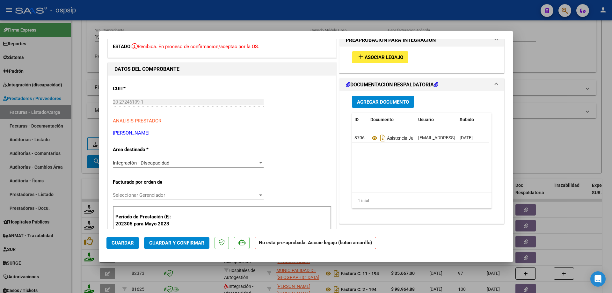
scroll to position [0, 0]
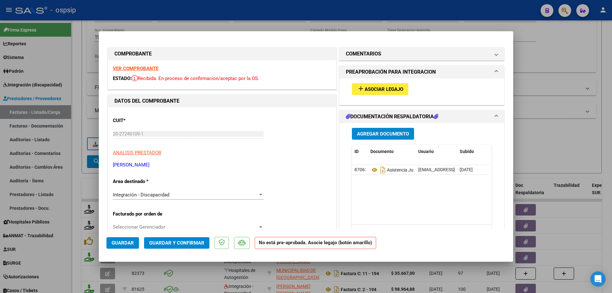
click at [391, 91] on span "Asociar Legajo" at bounding box center [384, 89] width 39 height 6
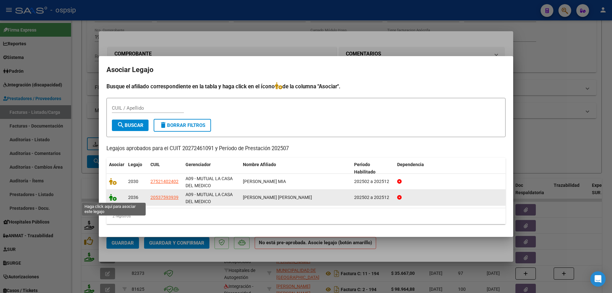
click at [114, 198] on icon at bounding box center [113, 197] width 8 height 7
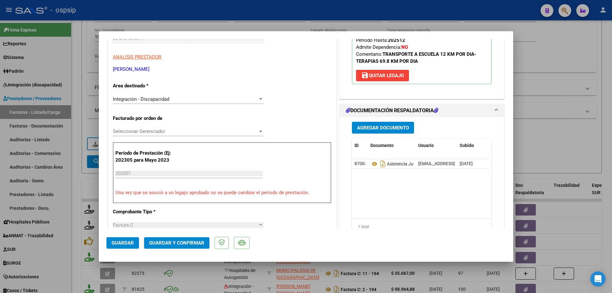
scroll to position [128, 0]
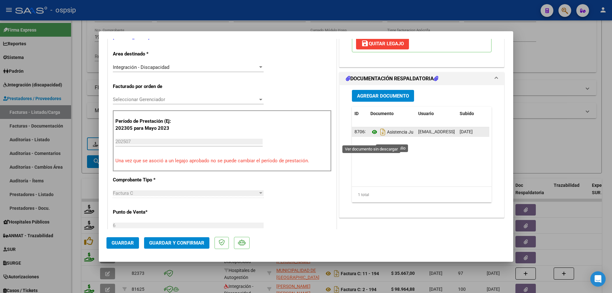
click at [370, 136] on icon at bounding box center [374, 132] width 8 height 8
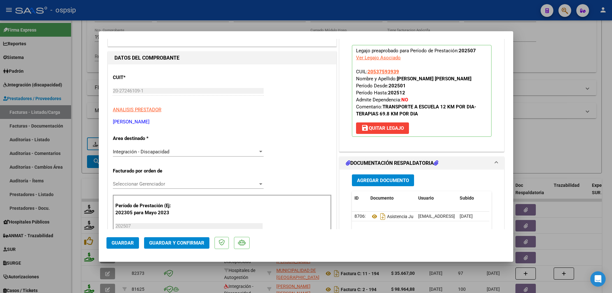
scroll to position [32, 0]
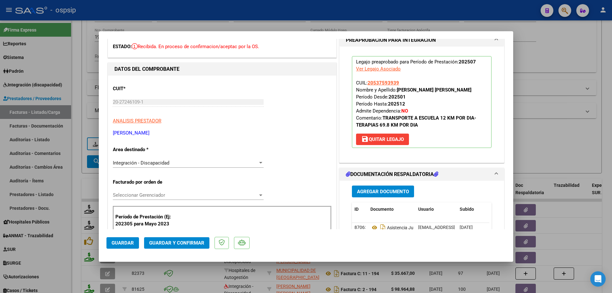
drag, startPoint x: 399, startPoint y: 84, endPoint x: 365, endPoint y: 86, distance: 33.5
click at [365, 86] on p "Legajo preaprobado para Período de Prestación: 202507 Ver Legajo Asociado CUIL:…" at bounding box center [422, 102] width 140 height 92
copy span "20537593939"
click at [198, 242] on span "Guardar y Confirmar" at bounding box center [176, 243] width 55 height 6
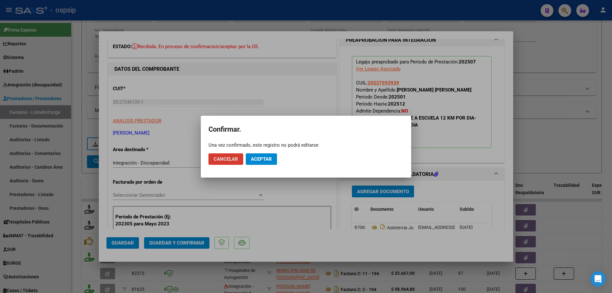
click at [256, 160] on span "Aceptar" at bounding box center [261, 159] width 21 height 6
